Goal: Task Accomplishment & Management: Use online tool/utility

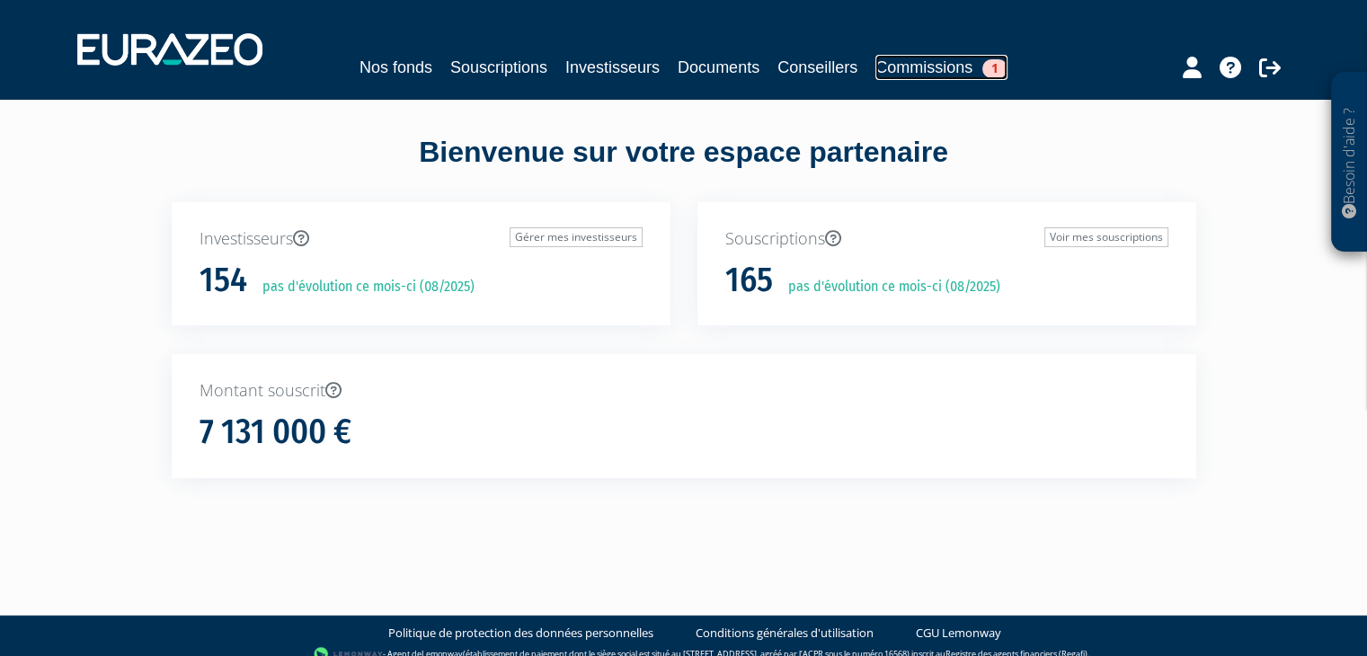
click at [907, 67] on link "Commissions 1" at bounding box center [942, 67] width 132 height 25
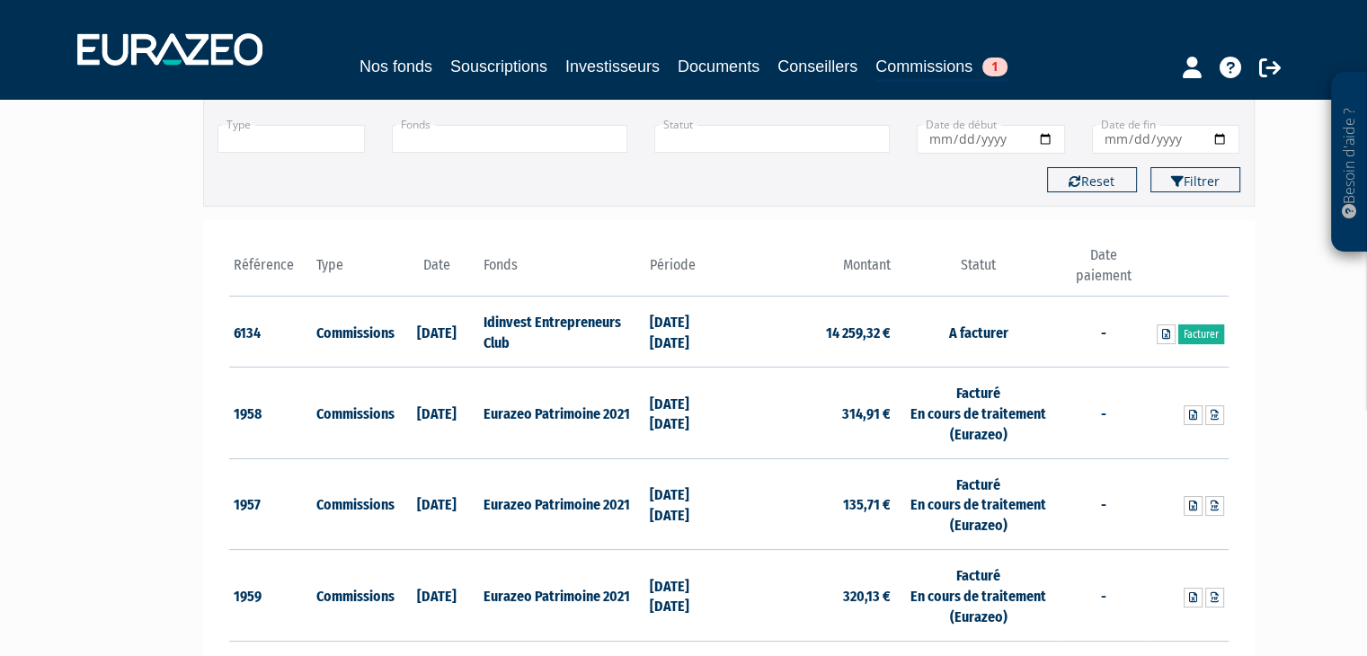
scroll to position [34, 0]
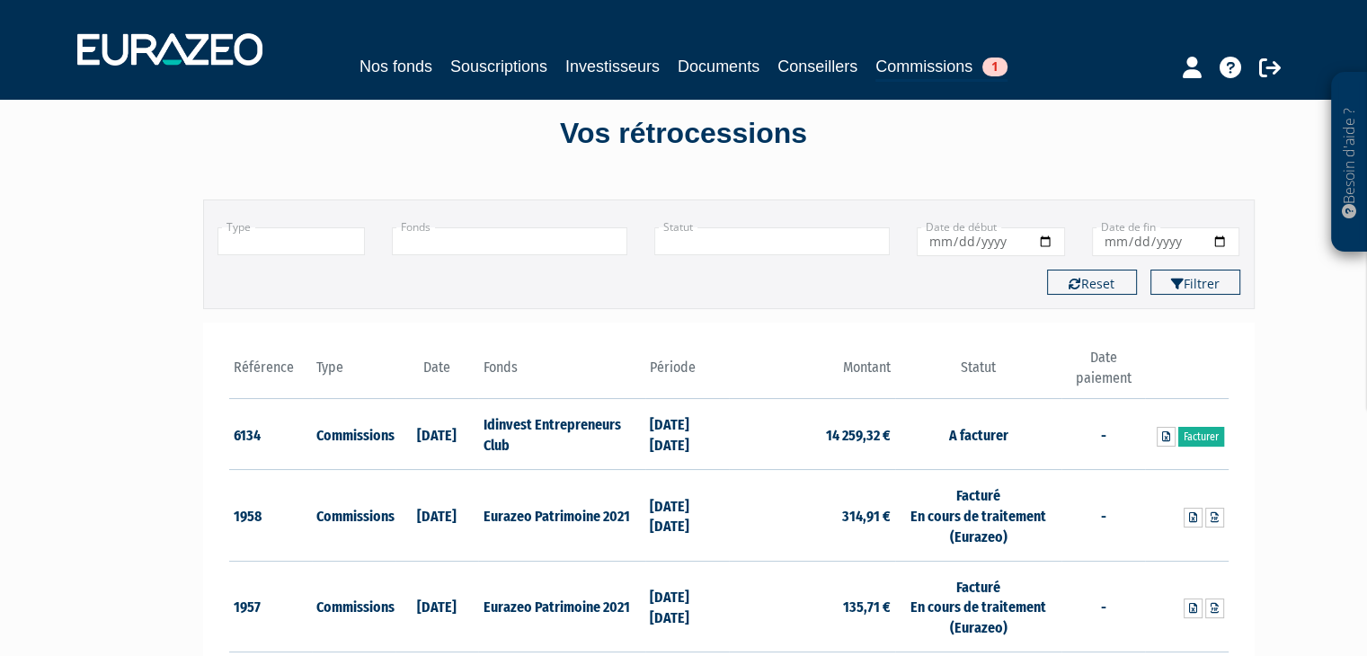
click at [1206, 440] on link "Facturer" at bounding box center [1202, 437] width 46 height 20
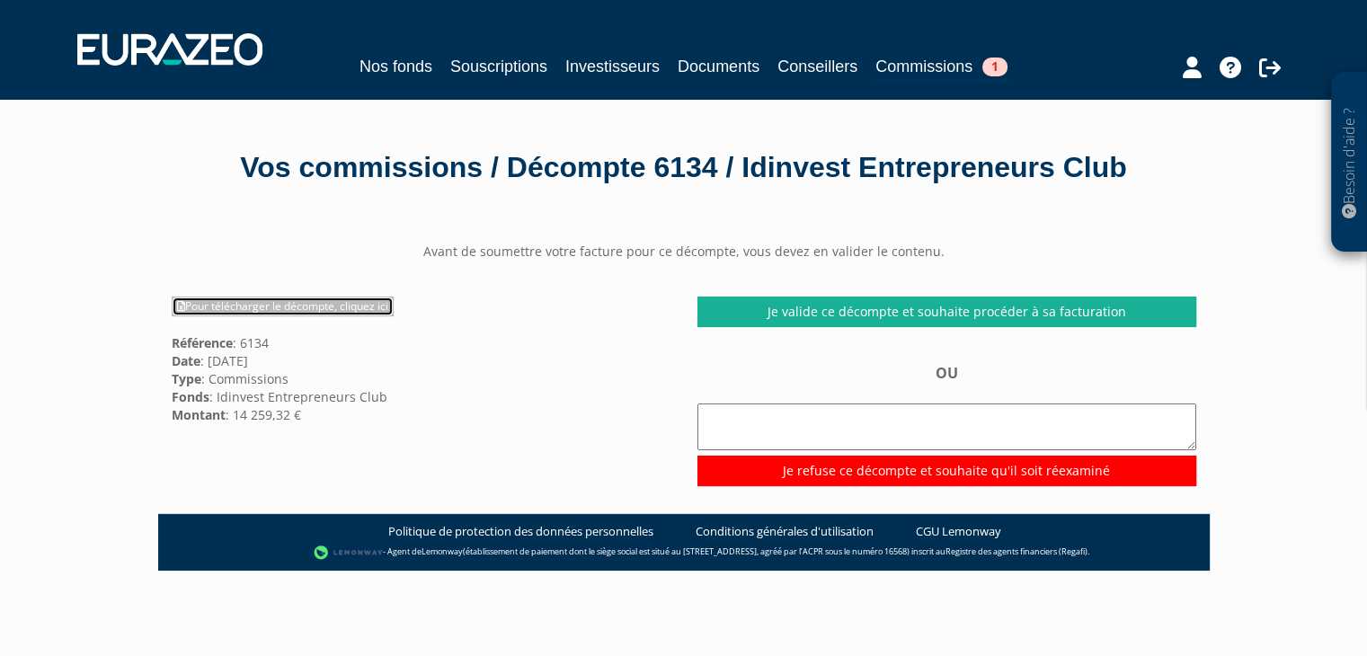
click at [307, 308] on link "Pour télécharger le décompte, cliquez ici" at bounding box center [283, 307] width 222 height 20
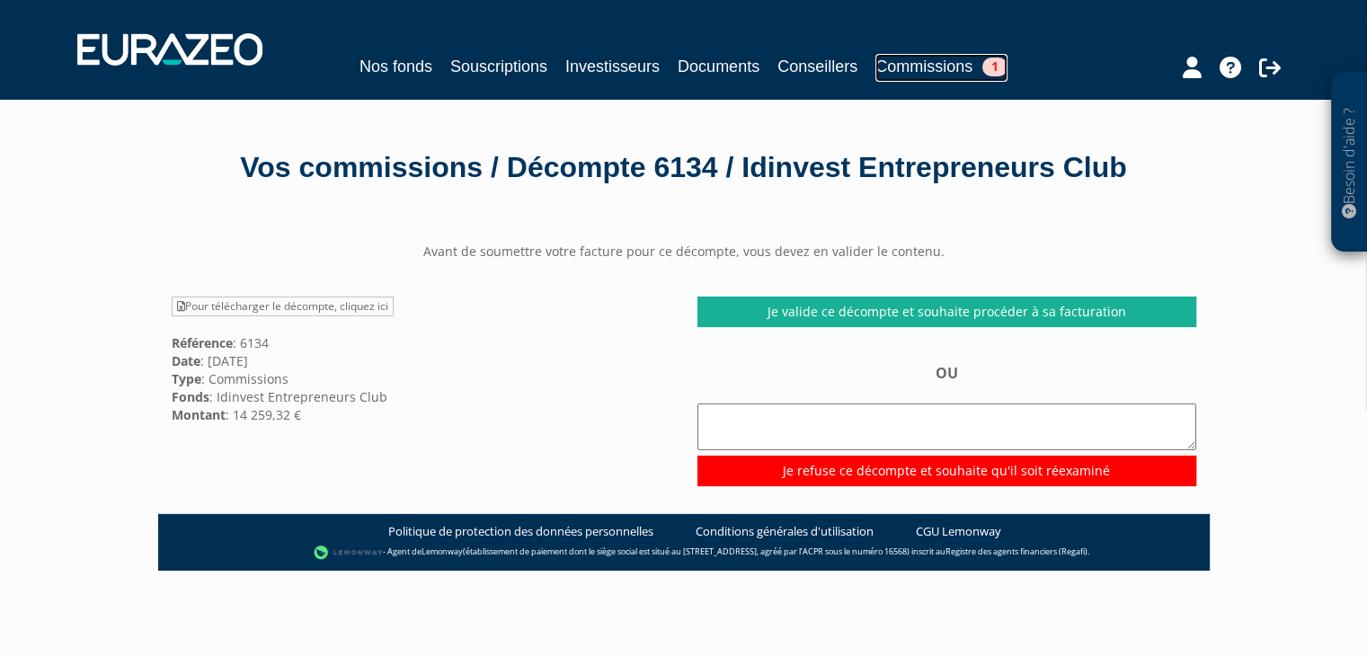
click at [928, 67] on link "Commissions 1" at bounding box center [942, 68] width 132 height 28
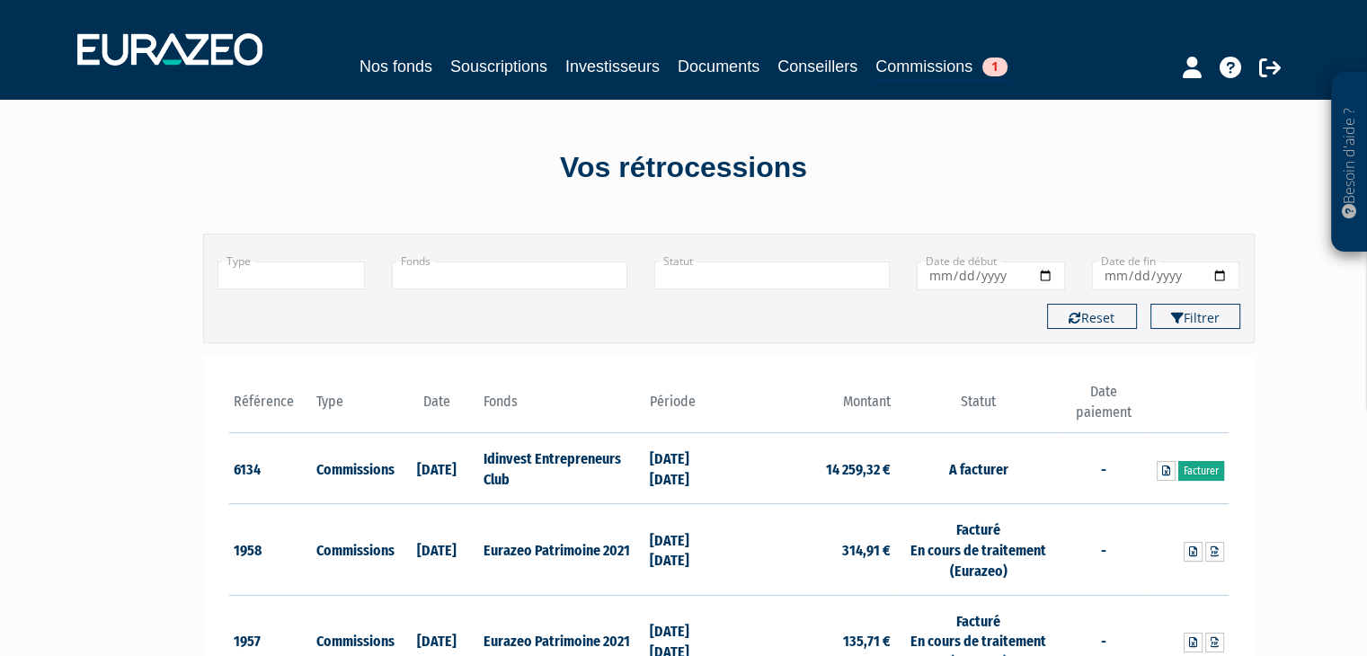
click at [1216, 477] on link "Facturer" at bounding box center [1202, 471] width 46 height 20
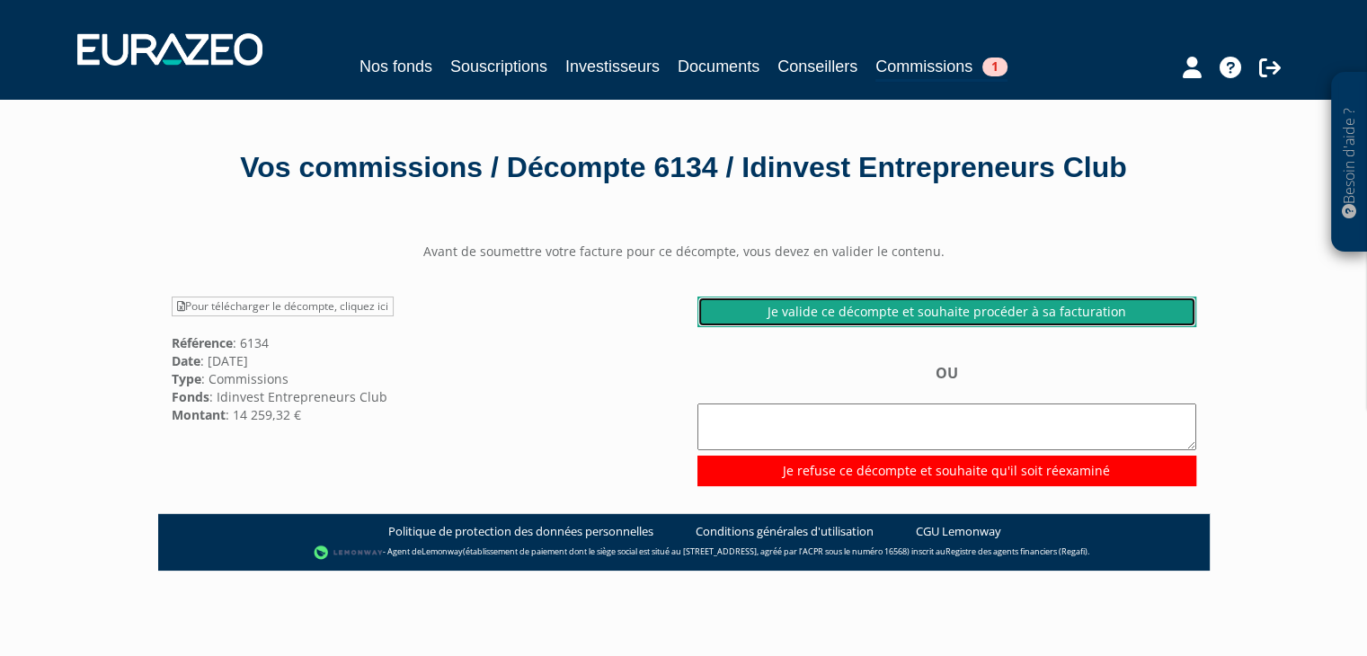
click at [971, 307] on link "Je valide ce décompte et souhaite procéder à sa facturation" at bounding box center [947, 312] width 499 height 31
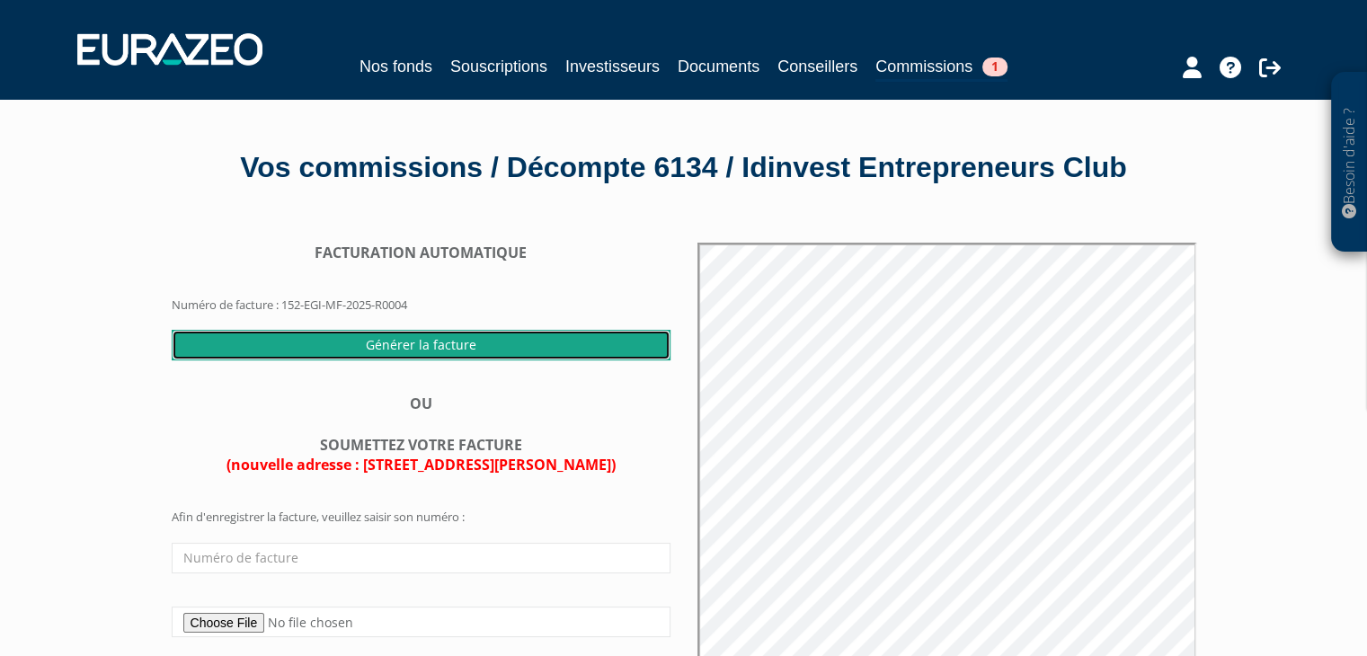
click at [405, 347] on input "Générer la facture" at bounding box center [421, 345] width 499 height 31
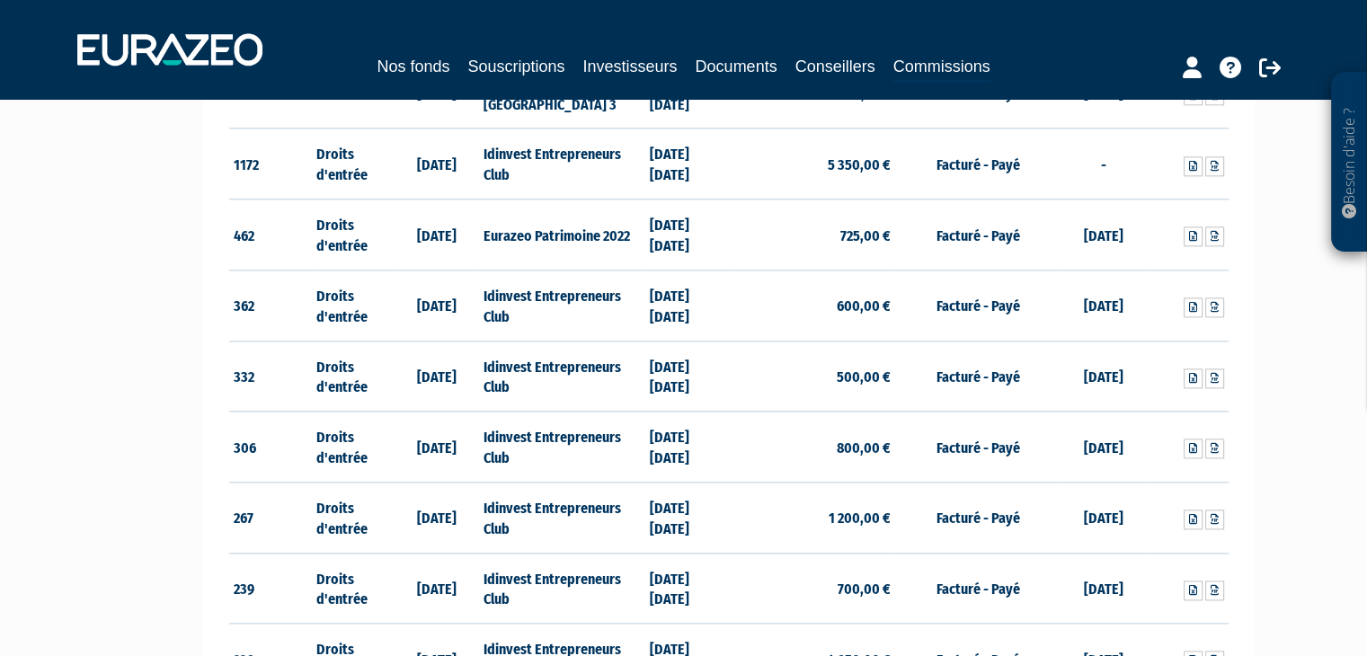
scroll to position [2371, 0]
